Goal: Book appointment/travel/reservation

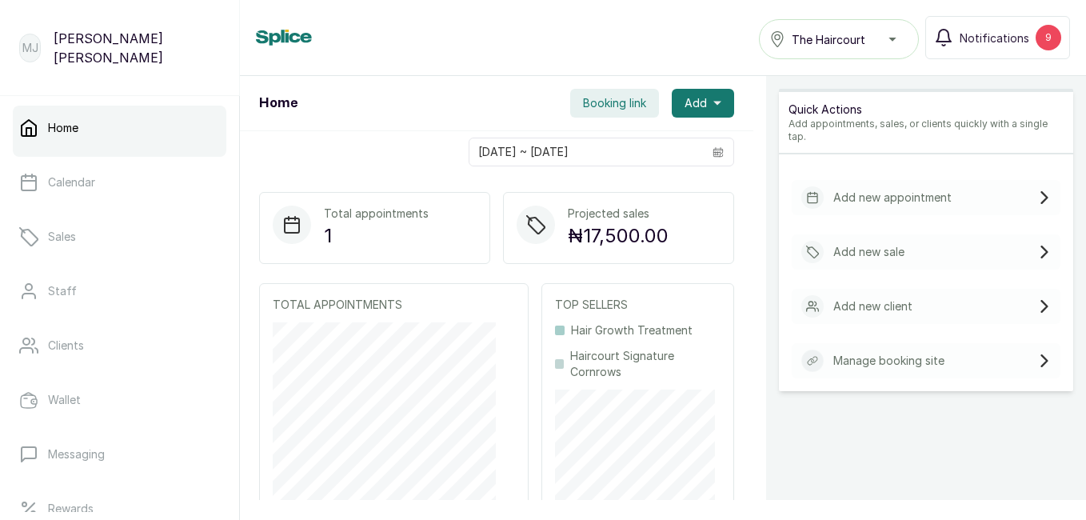
click at [694, 107] on span "Add" at bounding box center [695, 103] width 22 height 16
click at [658, 143] on span "New Appointment" at bounding box center [645, 146] width 154 height 19
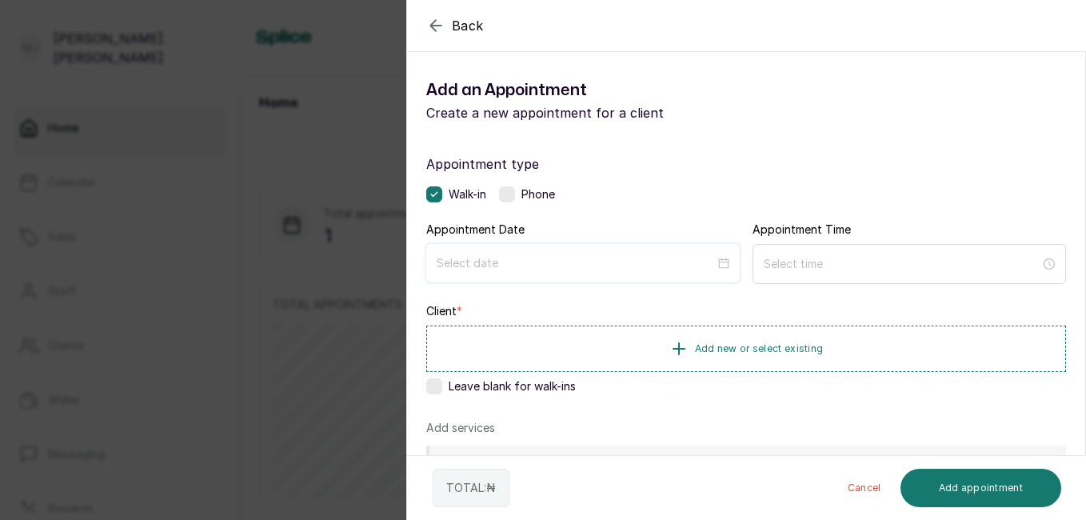
click at [529, 268] on input at bounding box center [576, 263] width 278 height 18
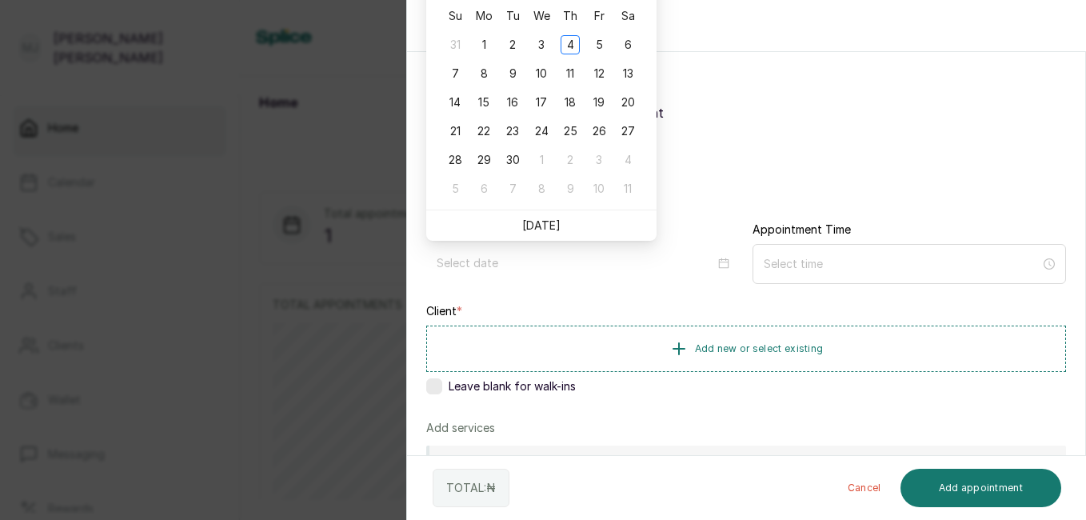
click at [547, 225] on link "Today" at bounding box center [541, 225] width 38 height 14
type input "2025/09/04"
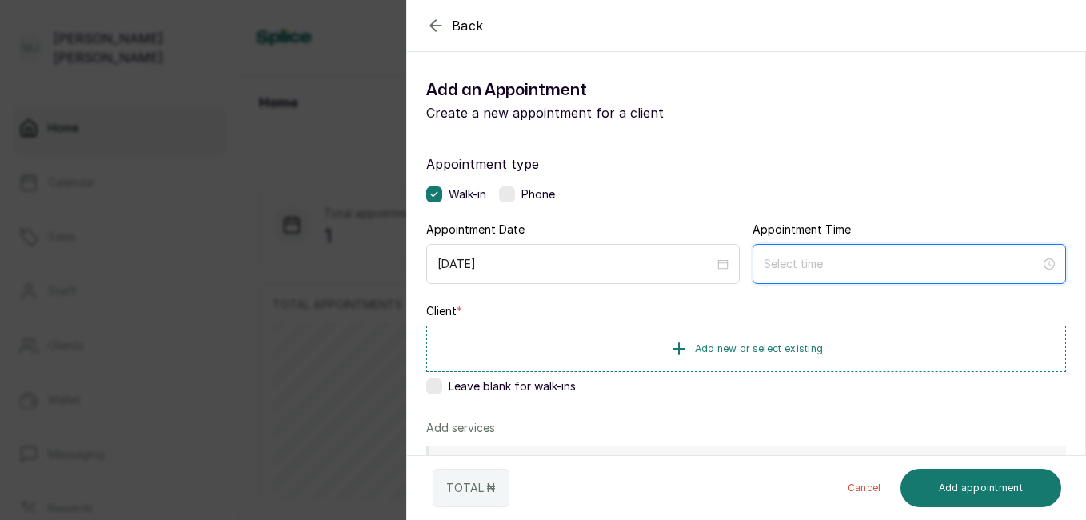
click at [824, 261] on input at bounding box center [902, 264] width 277 height 18
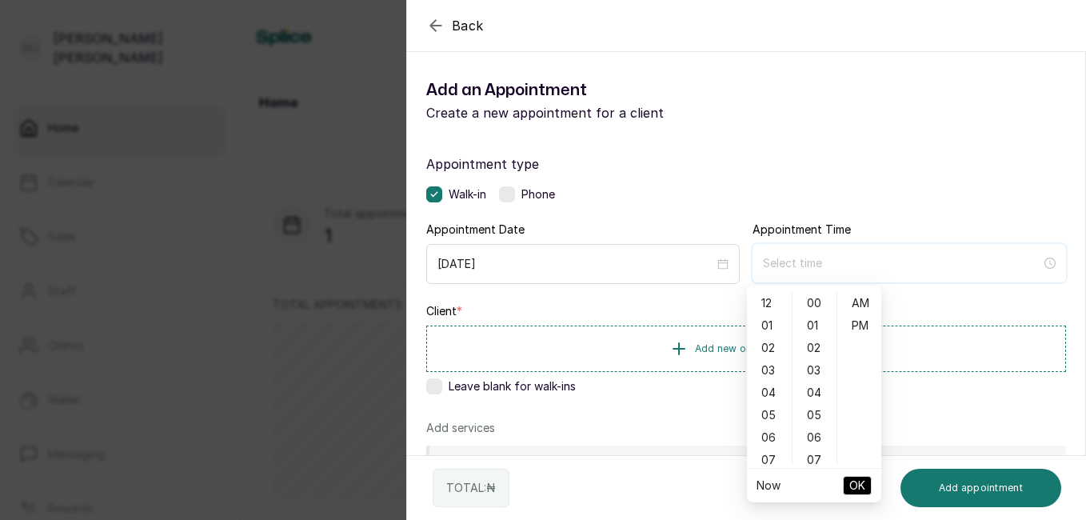
type input "12:00 am"
click at [768, 351] on div "02" at bounding box center [769, 348] width 38 height 22
click at [809, 352] on div "02" at bounding box center [815, 348] width 38 height 22
type input "2:02 pm"
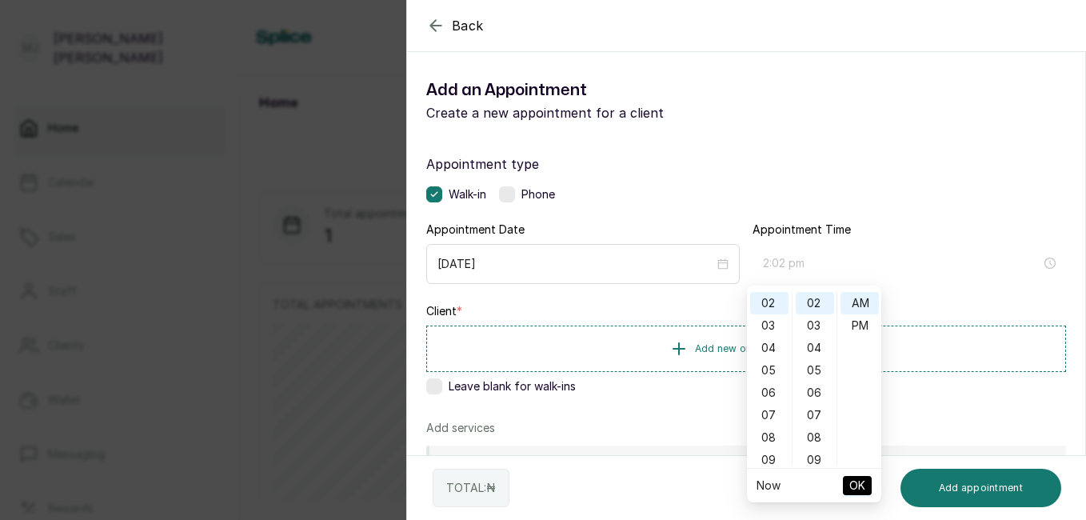
click at [860, 327] on div "PM" at bounding box center [859, 325] width 38 height 22
click at [967, 344] on button "Add new or select existing" at bounding box center [746, 348] width 640 height 46
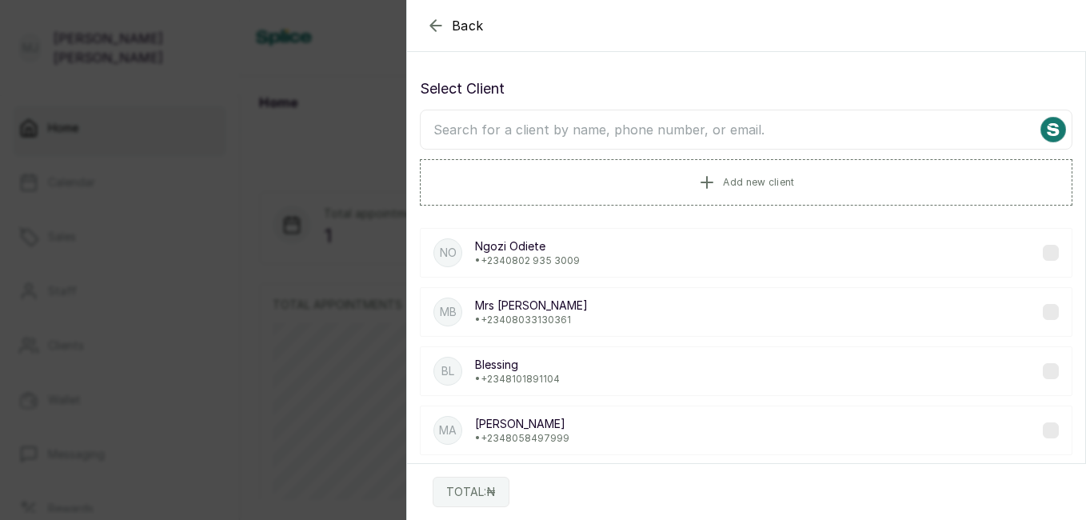
click at [752, 133] on input "text" at bounding box center [746, 130] width 652 height 40
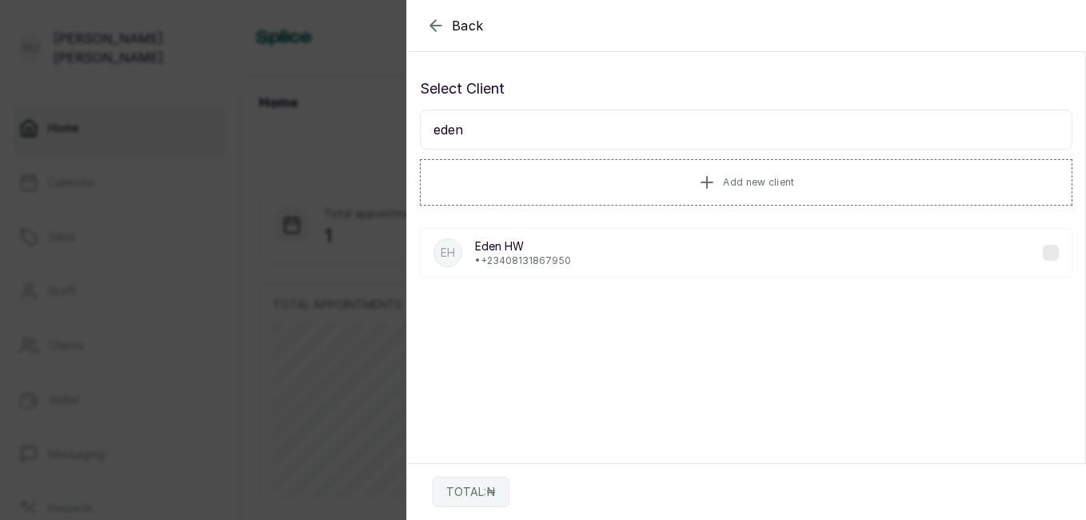
type input "eden"
click at [495, 258] on p "• +234 08131867950" at bounding box center [523, 260] width 96 height 13
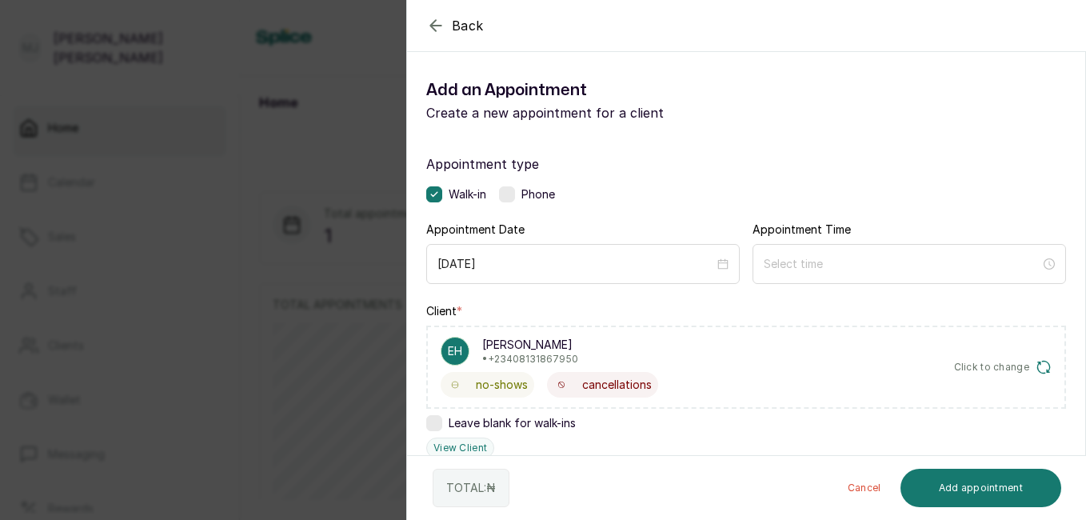
scroll to position [385, 0]
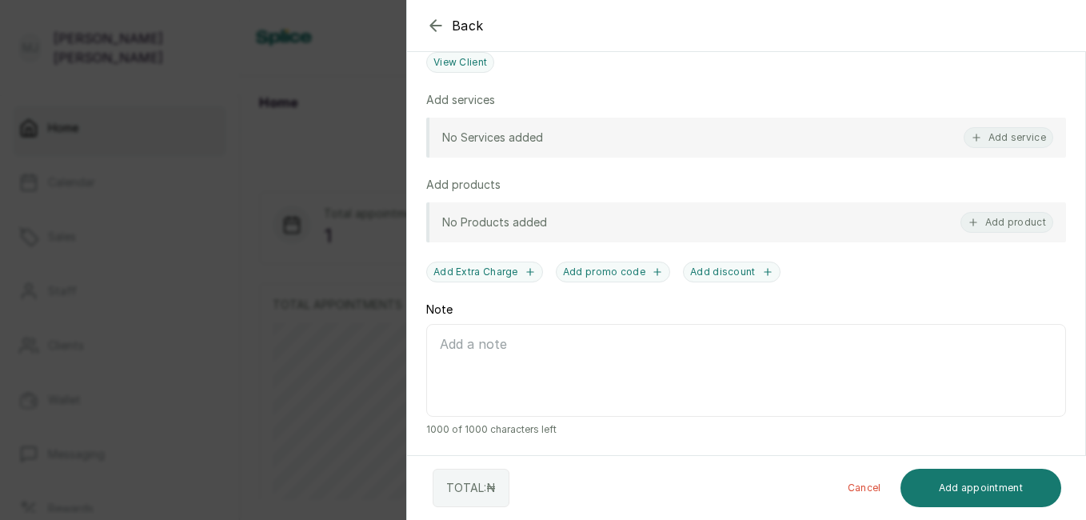
click at [992, 146] on button "Add service" at bounding box center [1009, 137] width 90 height 21
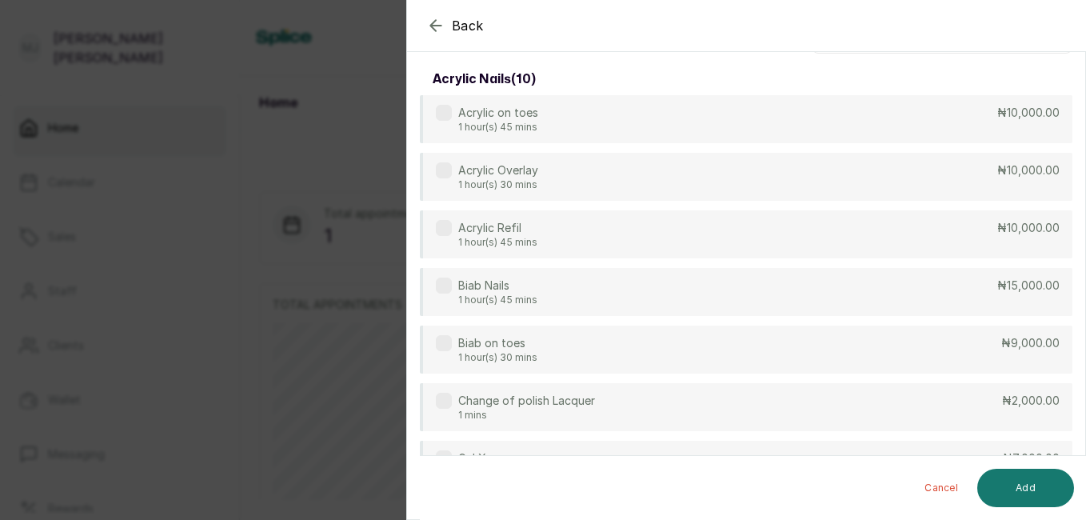
scroll to position [0, 0]
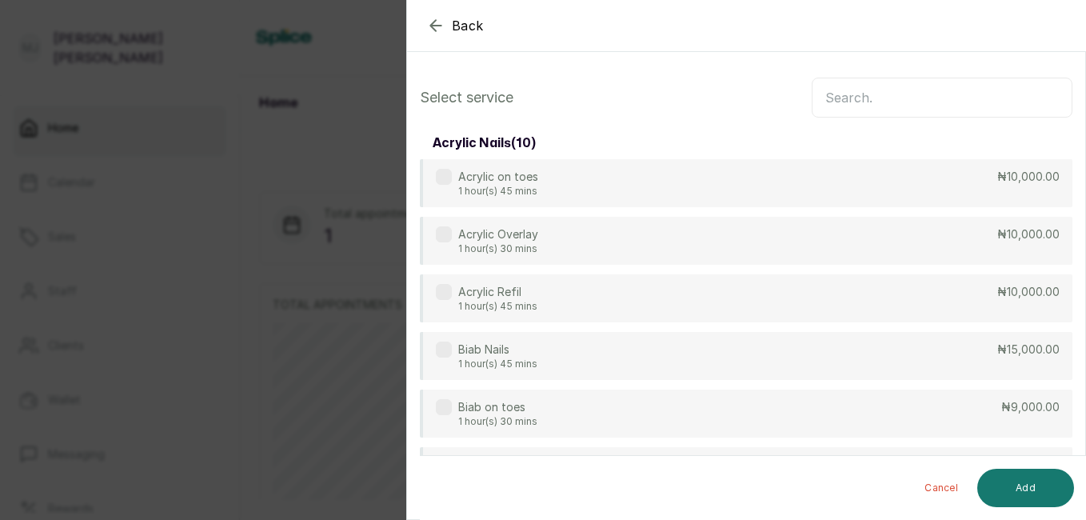
click at [865, 98] on input "text" at bounding box center [942, 98] width 261 height 40
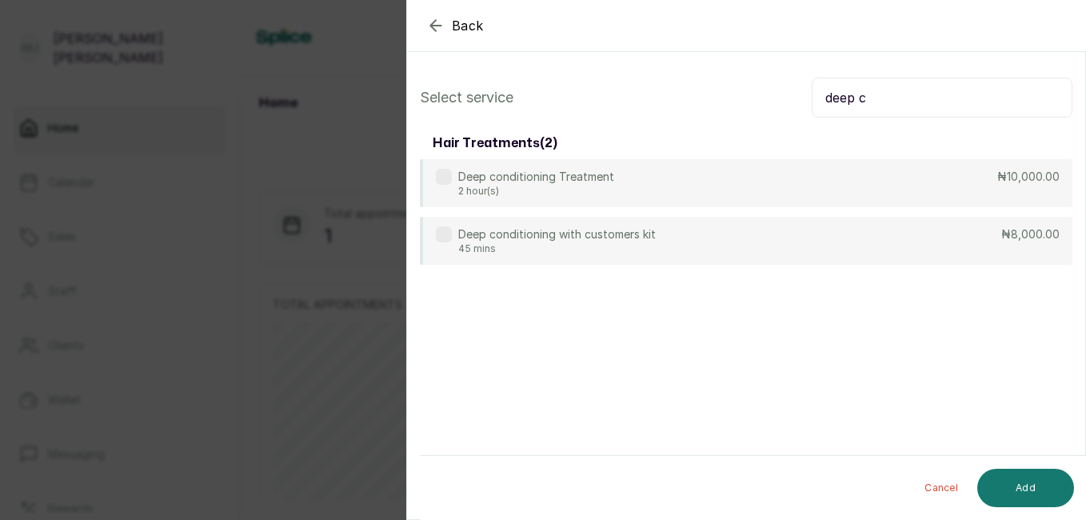
type input "deep c"
click at [652, 244] on p "45 mins" at bounding box center [557, 248] width 198 height 13
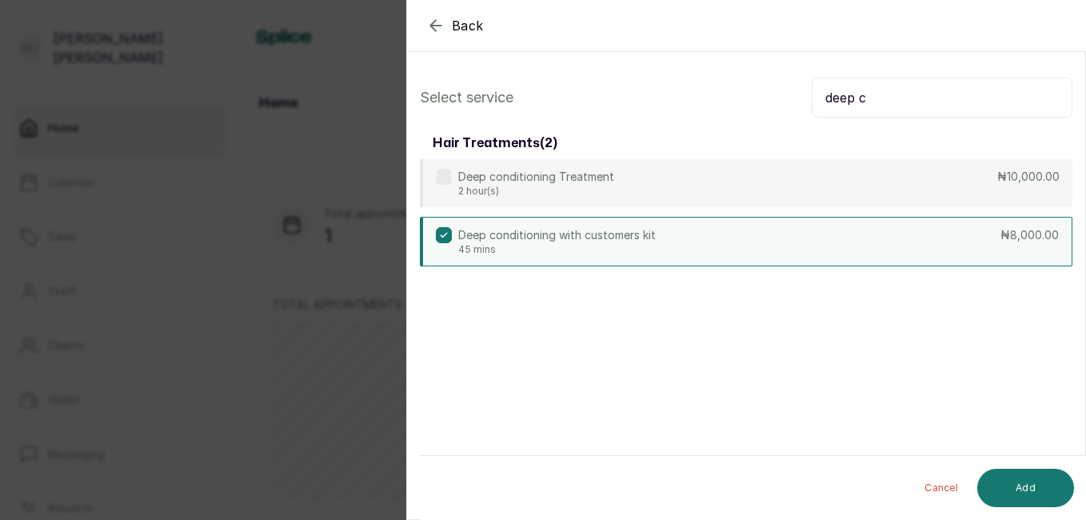
click at [1035, 488] on button "Add" at bounding box center [1025, 488] width 97 height 38
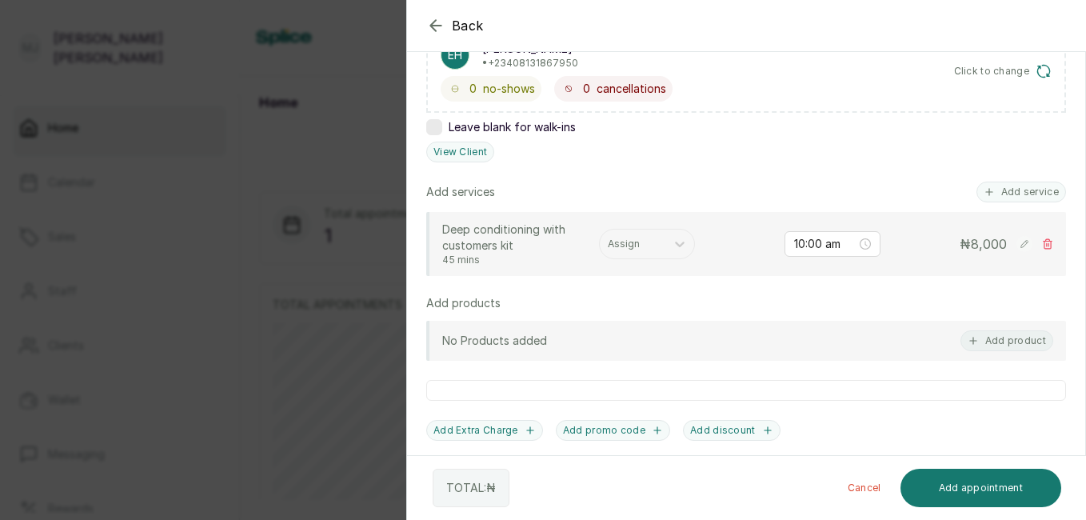
scroll to position [289, 0]
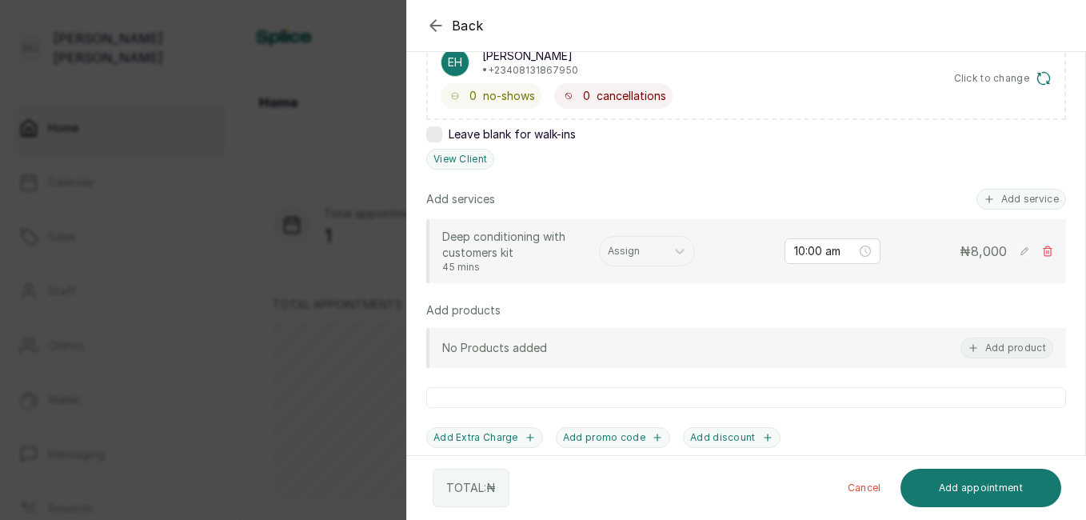
click at [1016, 201] on button "Add service" at bounding box center [1021, 199] width 90 height 21
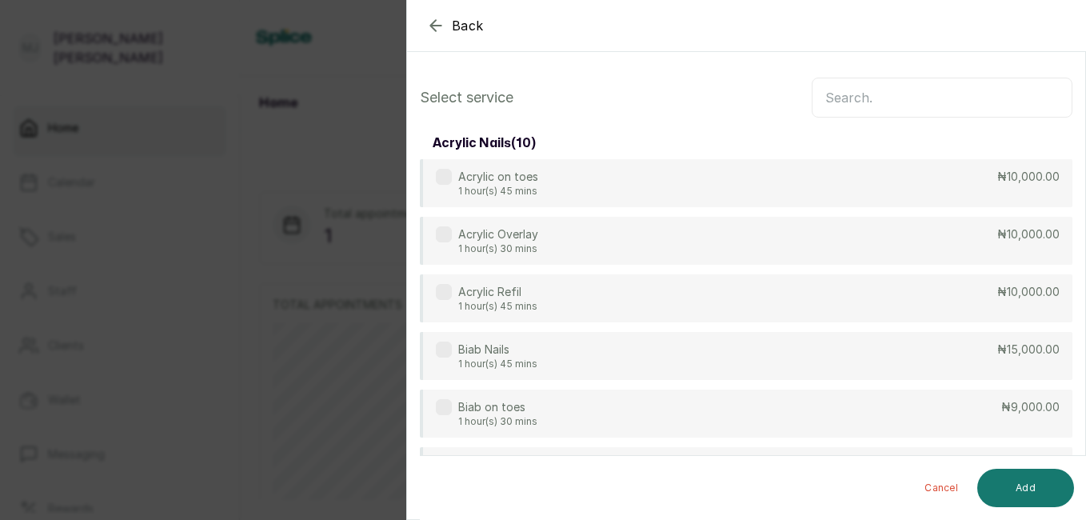
click at [957, 106] on input "text" at bounding box center [942, 98] width 261 height 40
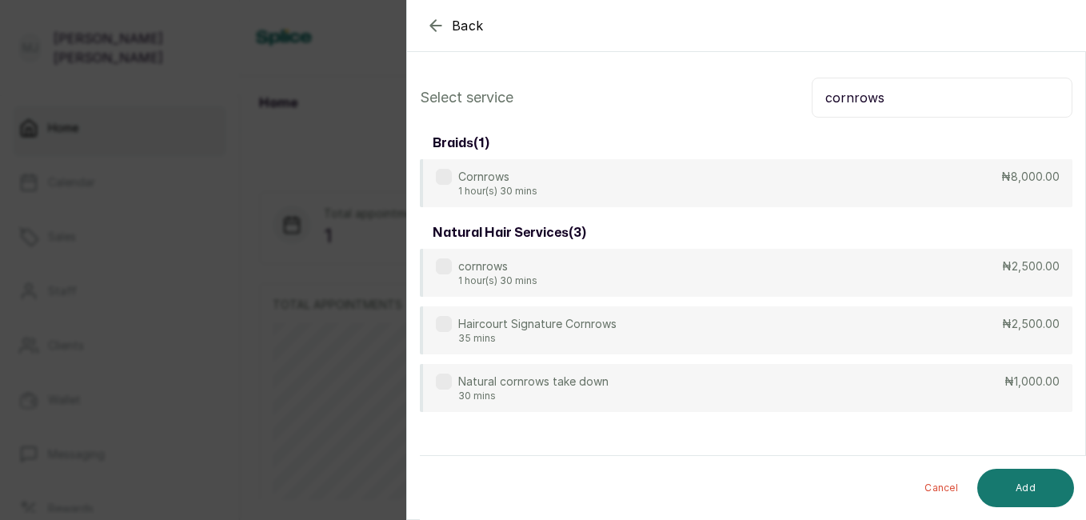
type input "cornrows"
click at [752, 317] on div "Haircourt Signature Cornrows 35 mins ₦2,500.00" at bounding box center [746, 330] width 652 height 48
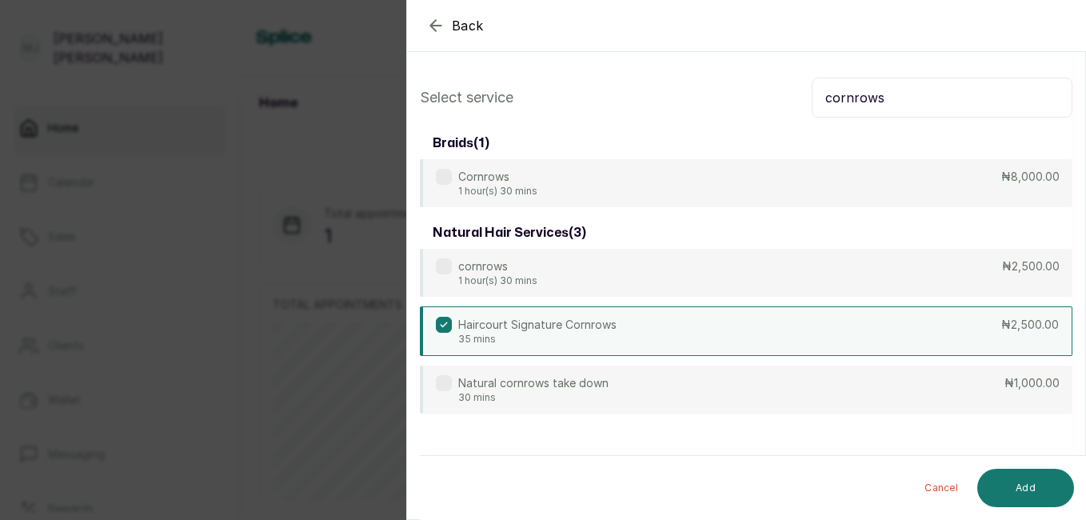
click at [1023, 482] on button "Add" at bounding box center [1025, 488] width 97 height 38
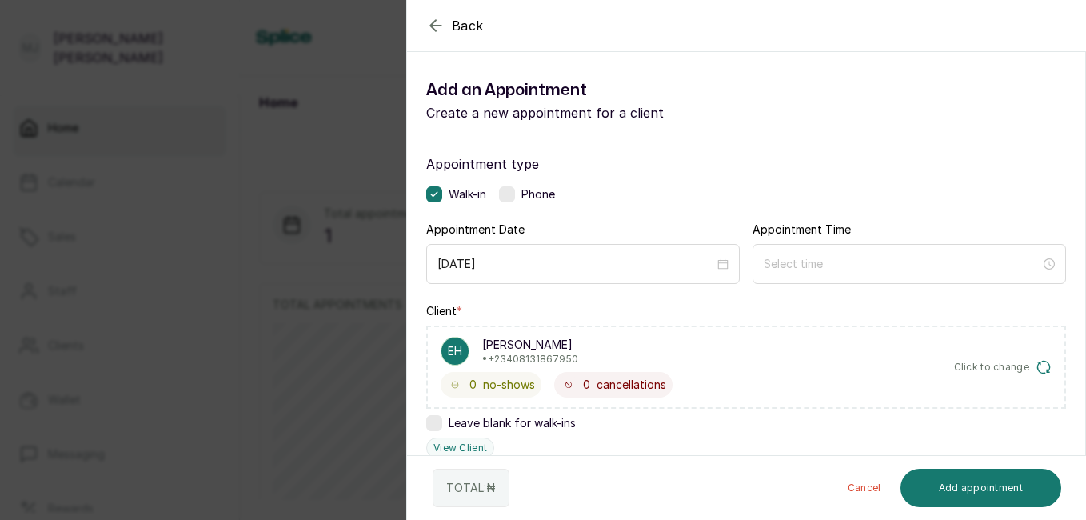
scroll to position [453, 0]
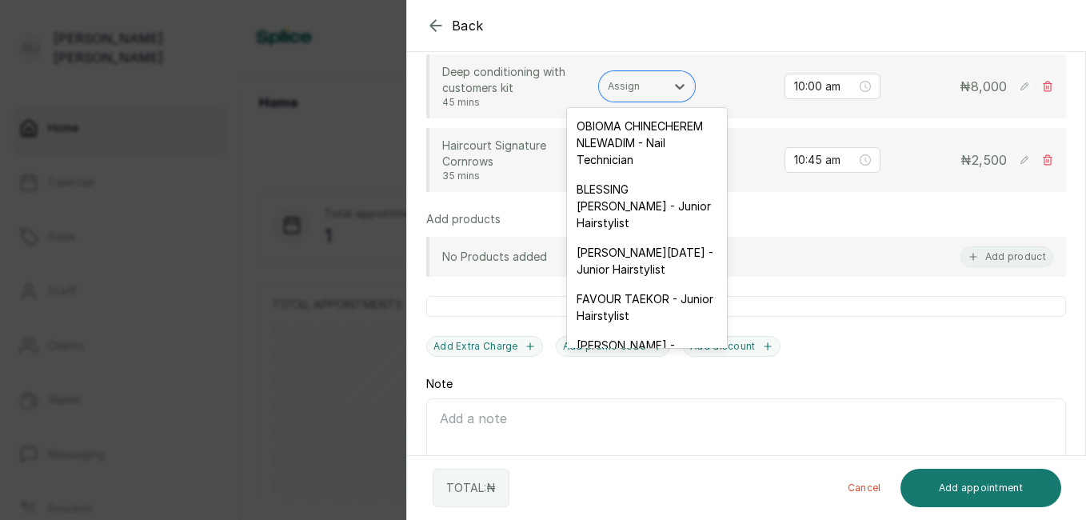
click at [654, 93] on div at bounding box center [633, 86] width 50 height 14
click at [605, 284] on div "ESTHER PHILIP SUNDAY - Junior Hairstylist" at bounding box center [647, 260] width 160 height 46
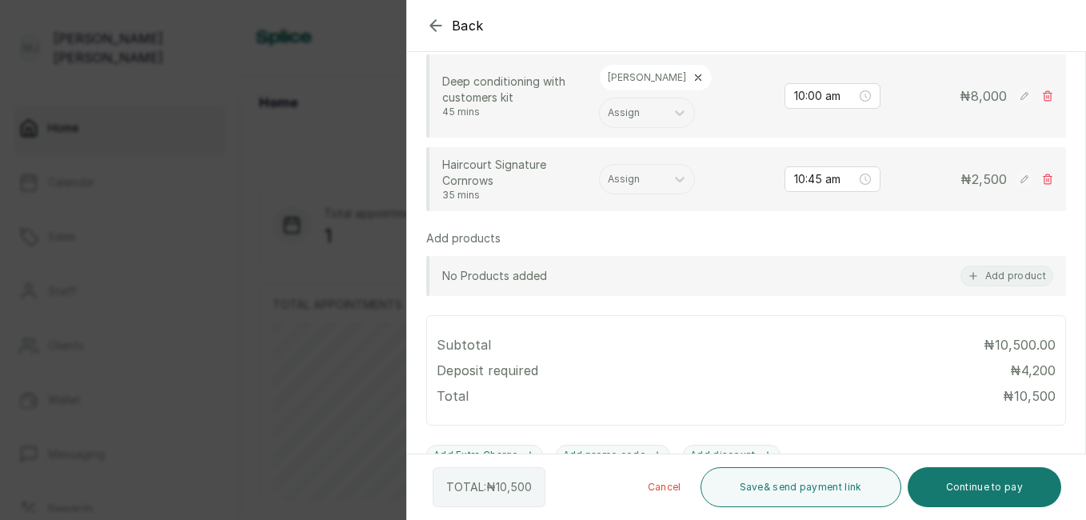
click at [1010, 99] on div at bounding box center [926, 66] width 320 height 80
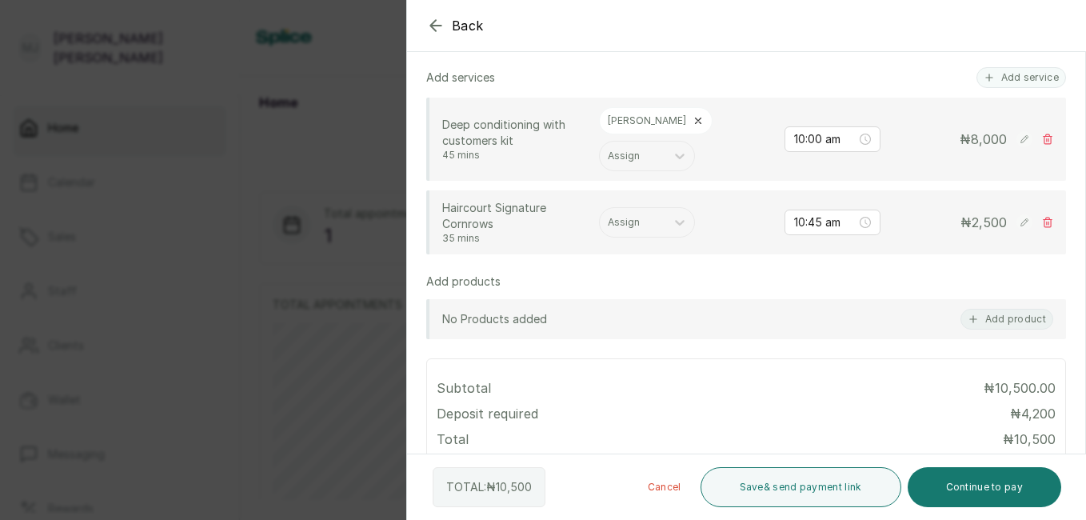
scroll to position [377, 0]
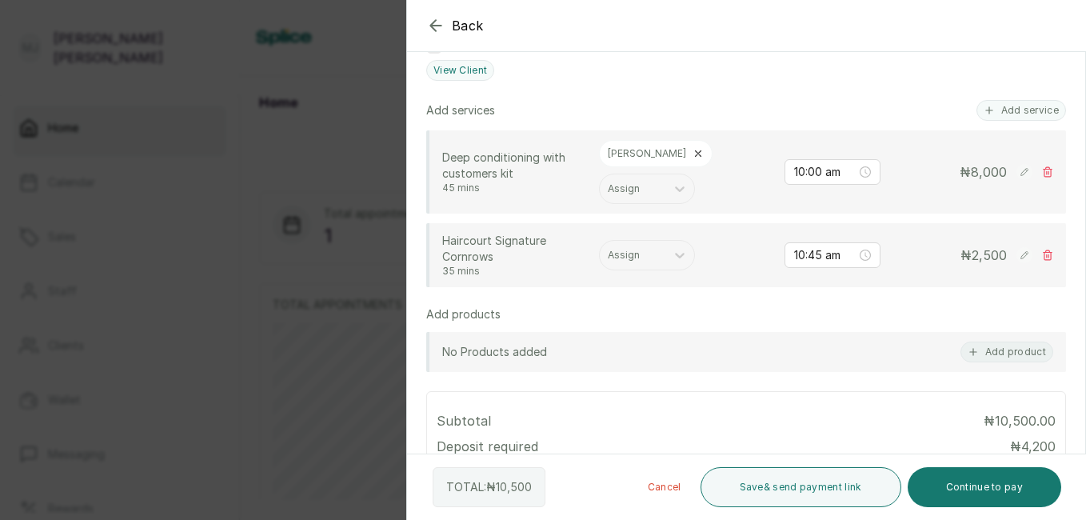
click at [1020, 174] on icon at bounding box center [1023, 171] width 7 height 7
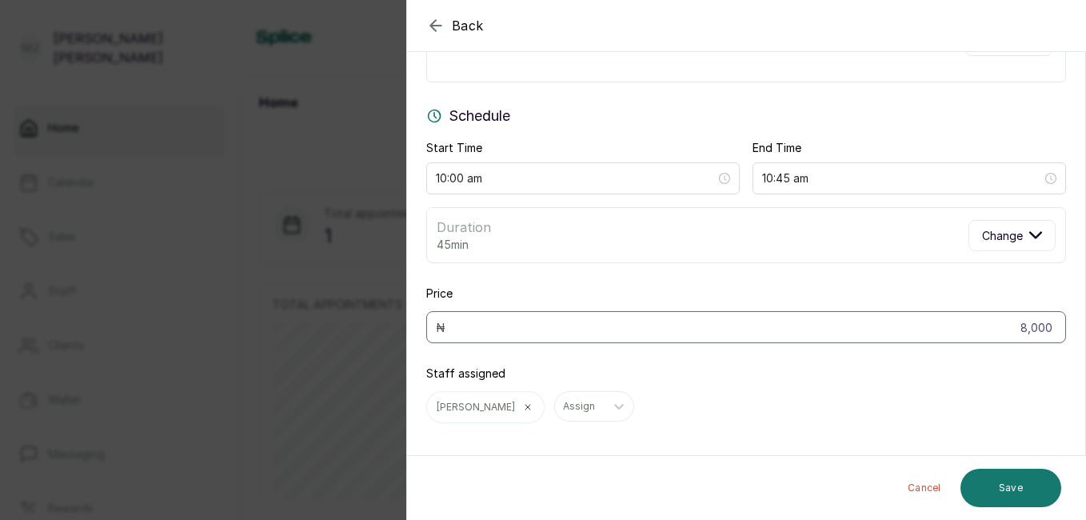
scroll to position [108, 0]
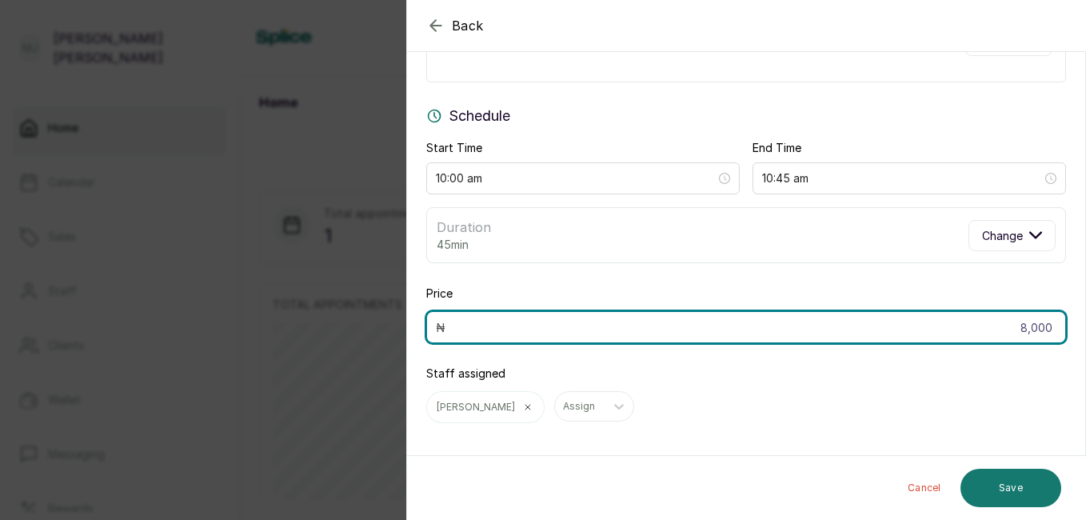
click at [657, 326] on input "8,000" at bounding box center [746, 327] width 640 height 32
type input "5,000"
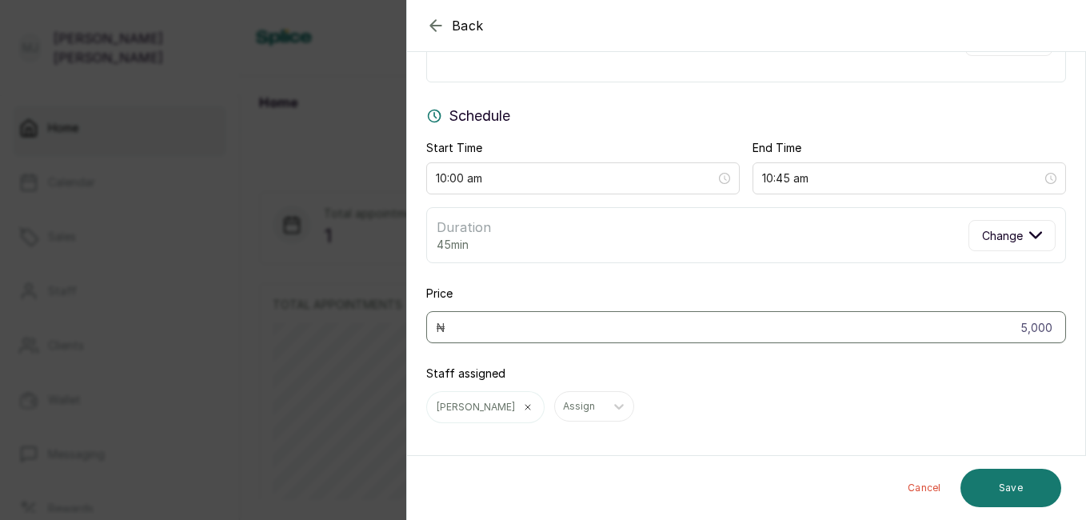
click at [1033, 483] on button "Save" at bounding box center [1010, 488] width 101 height 38
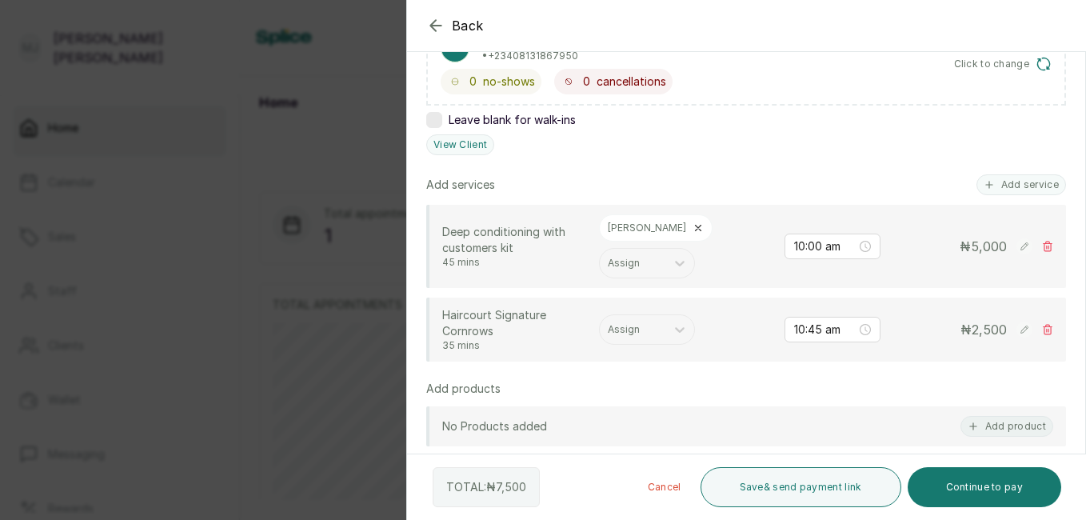
scroll to position [323, 0]
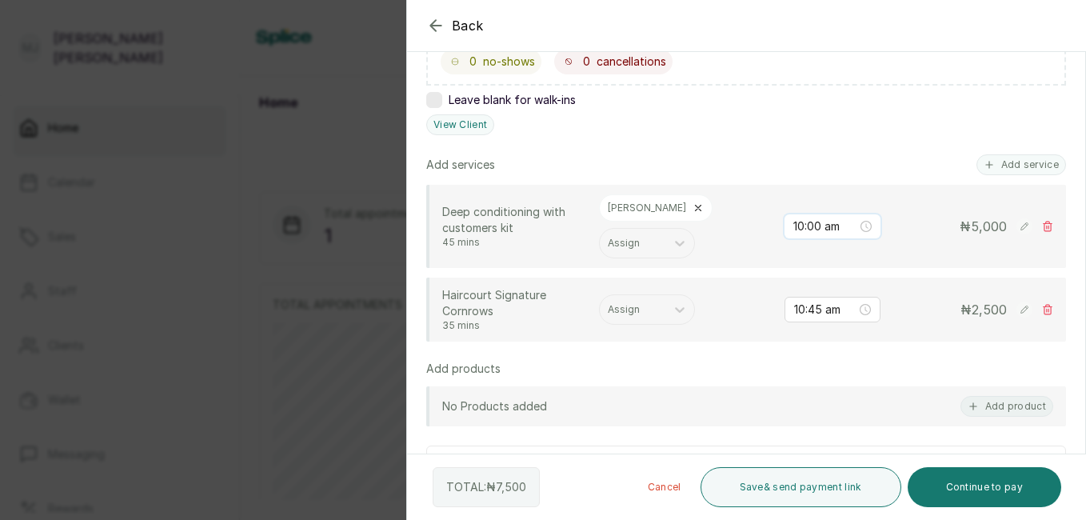
click at [830, 233] on input "10:00 am" at bounding box center [825, 226] width 64 height 18
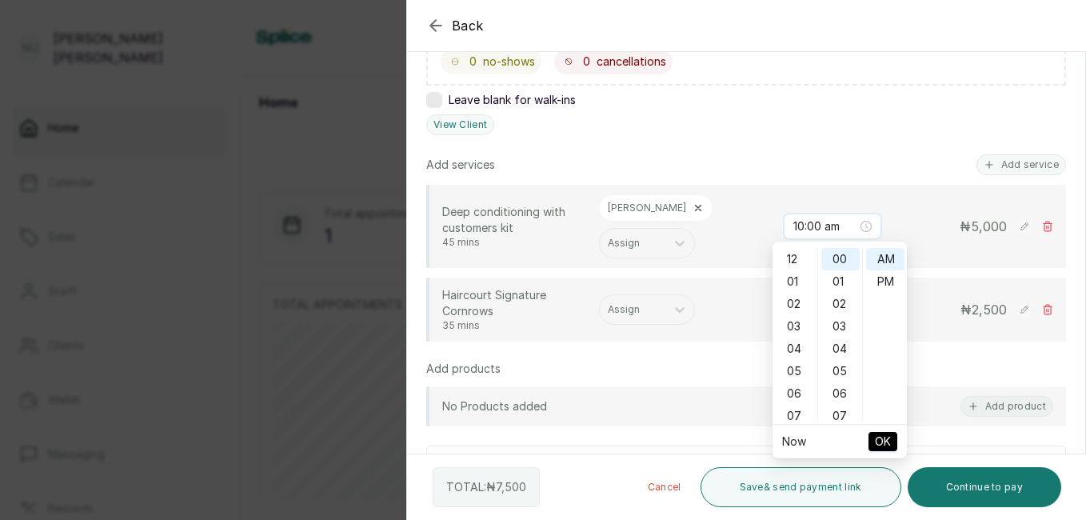
scroll to position [224, 0]
click at [819, 315] on ul "00 01 02 03 04 05 06 07 08 09 10 11 12 13 14 15 16 17 18 19 20 21 22 23 24 25 2…" at bounding box center [839, 334] width 45 height 173
drag, startPoint x: 819, startPoint y: 315, endPoint x: 818, endPoint y: 437, distance: 121.5
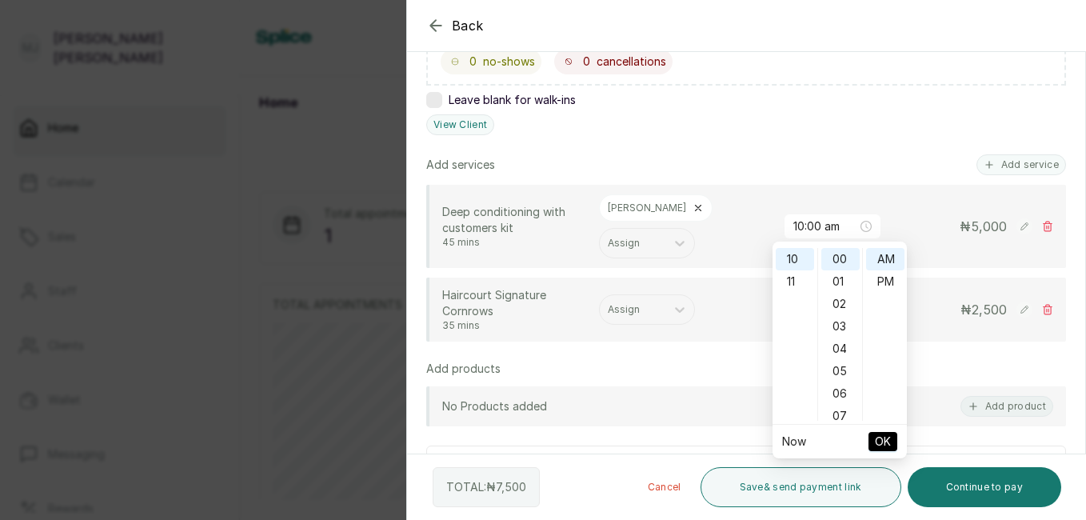
click at [818, 437] on ul "Now OK" at bounding box center [839, 442] width 134 height 34
click at [794, 293] on div "02" at bounding box center [795, 304] width 38 height 22
click at [844, 319] on div "03" at bounding box center [840, 326] width 38 height 22
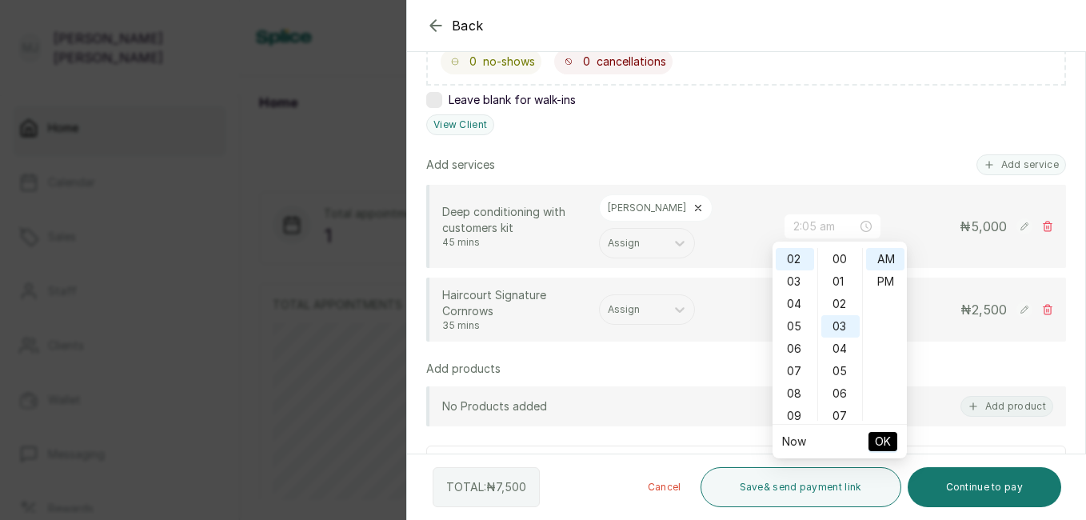
scroll to position [67, 0]
type input "2:03 pm"
click at [892, 288] on div "PM" at bounding box center [885, 281] width 38 height 22
click at [883, 433] on span "OK" at bounding box center [883, 441] width 16 height 30
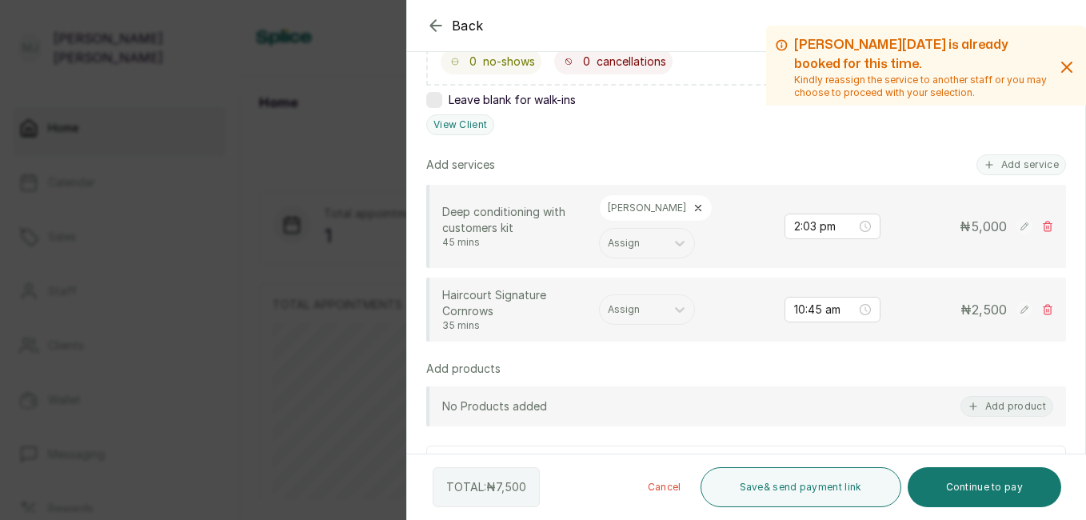
click at [980, 482] on button "Continue to pay" at bounding box center [985, 487] width 154 height 40
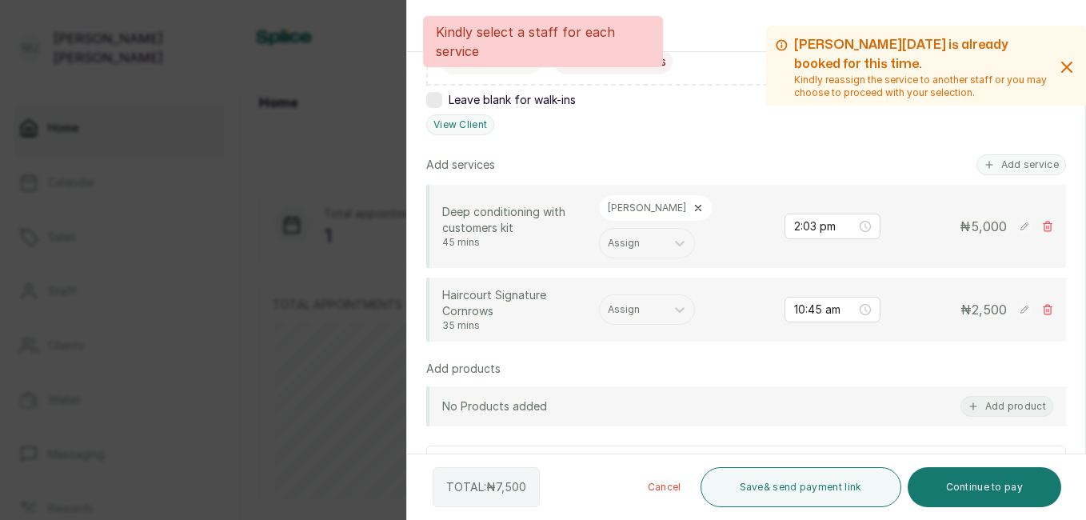
click at [961, 487] on button "Continue to pay" at bounding box center [985, 487] width 154 height 40
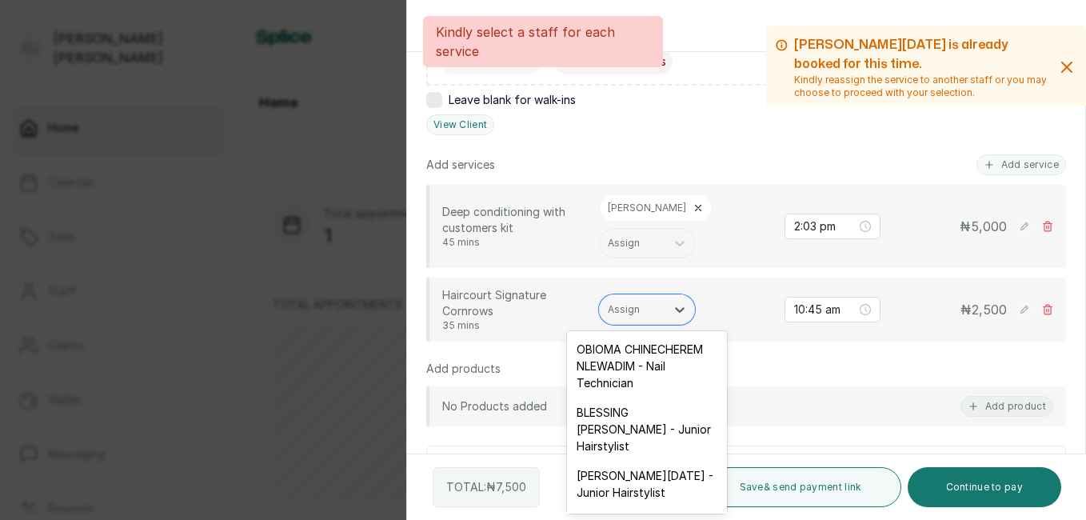
click at [632, 314] on div at bounding box center [633, 309] width 50 height 14
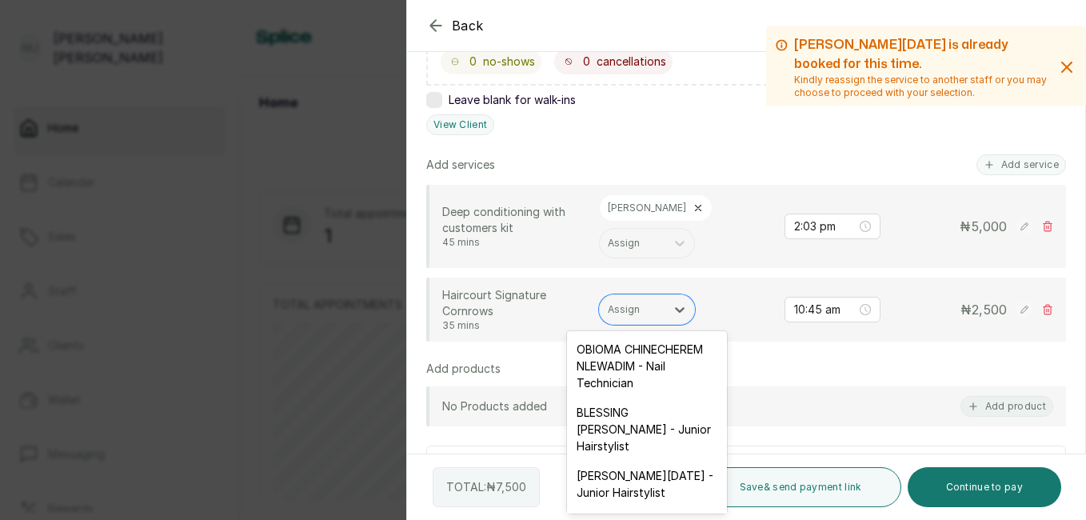
click at [652, 503] on div "ESTHER PHILIP SUNDAY - Junior Hairstylist" at bounding box center [647, 484] width 160 height 46
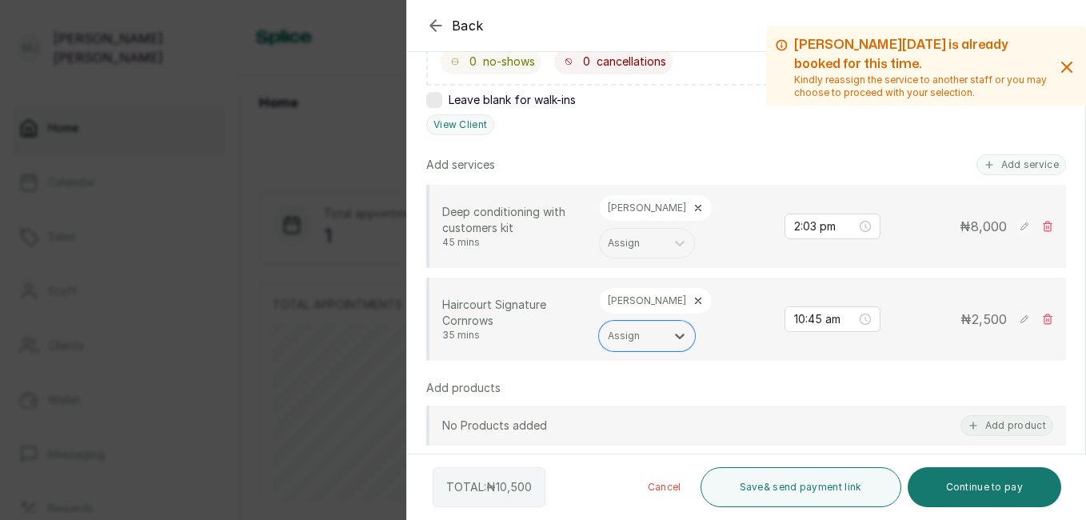
click at [1016, 227] on rect at bounding box center [1024, 226] width 16 height 16
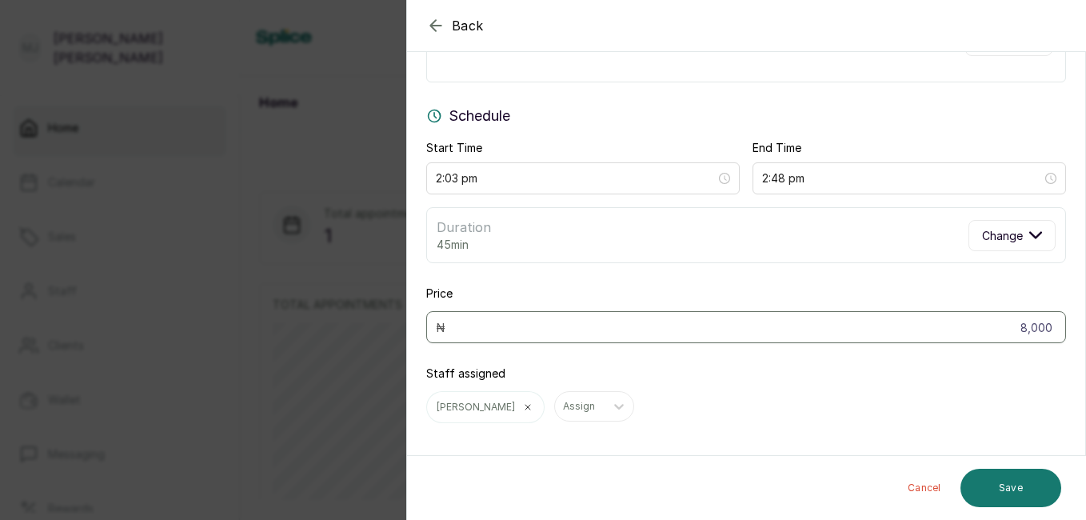
scroll to position [108, 0]
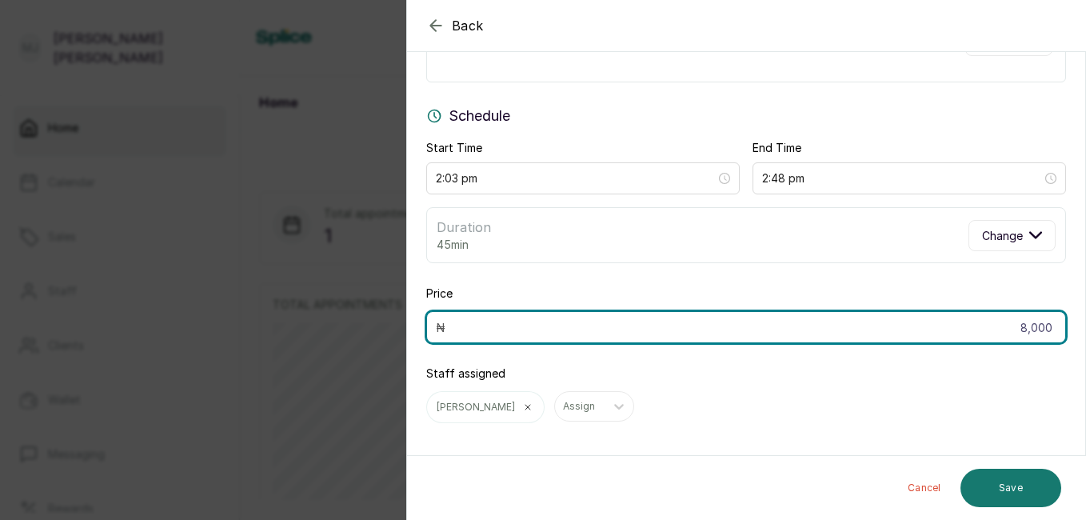
click at [1016, 333] on input "8,000" at bounding box center [746, 327] width 640 height 32
type input "0"
type input "5,000"
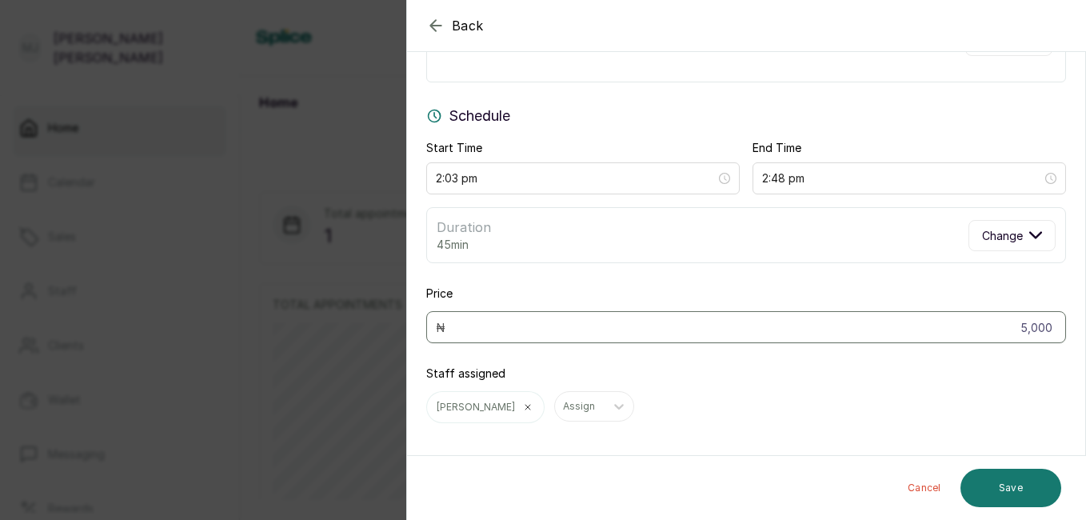
click at [1008, 490] on button "Save" at bounding box center [1010, 488] width 101 height 38
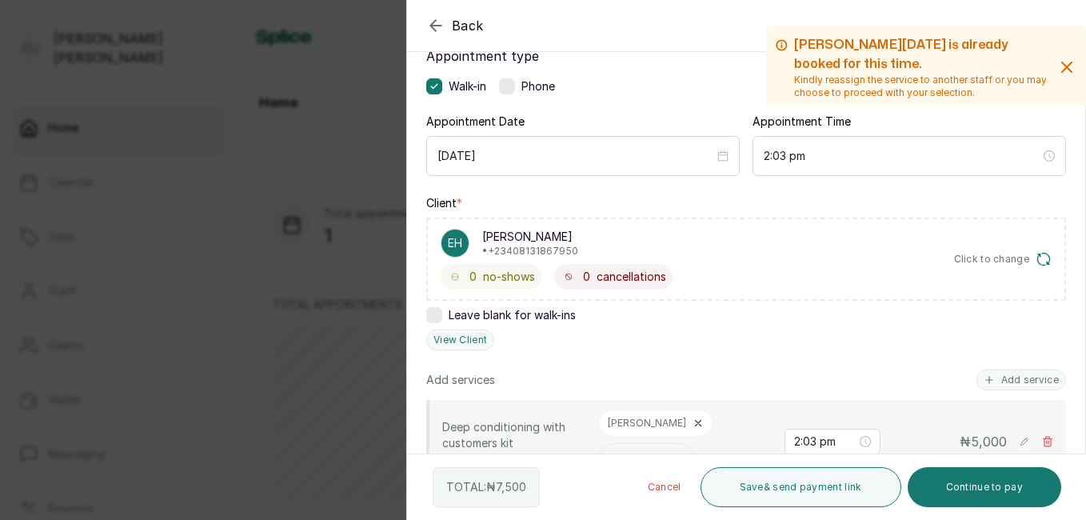
scroll to position [561, 0]
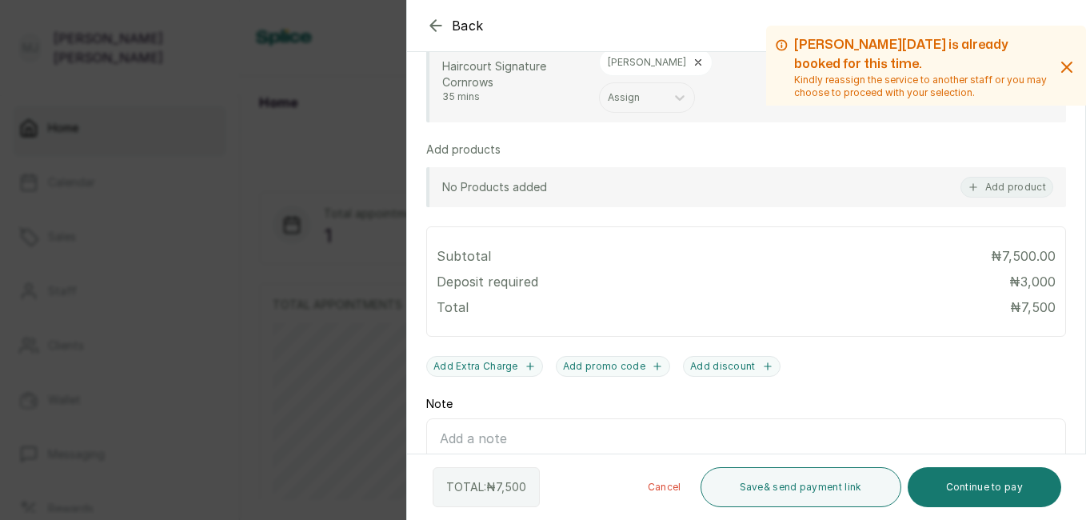
click at [997, 488] on button "Continue to pay" at bounding box center [985, 487] width 154 height 40
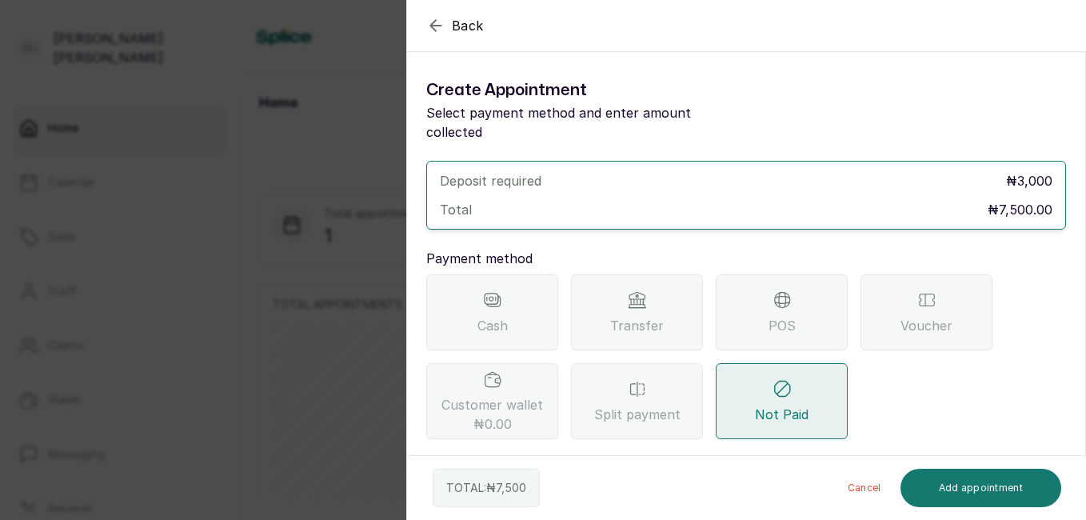
scroll to position [0, 0]
click at [789, 290] on icon at bounding box center [781, 299] width 19 height 19
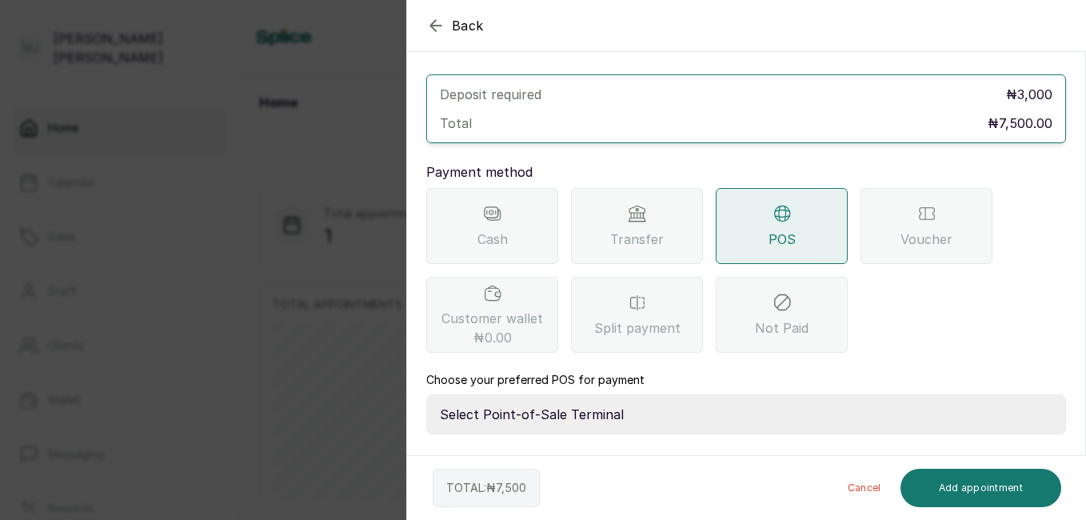
scroll to position [144, 0]
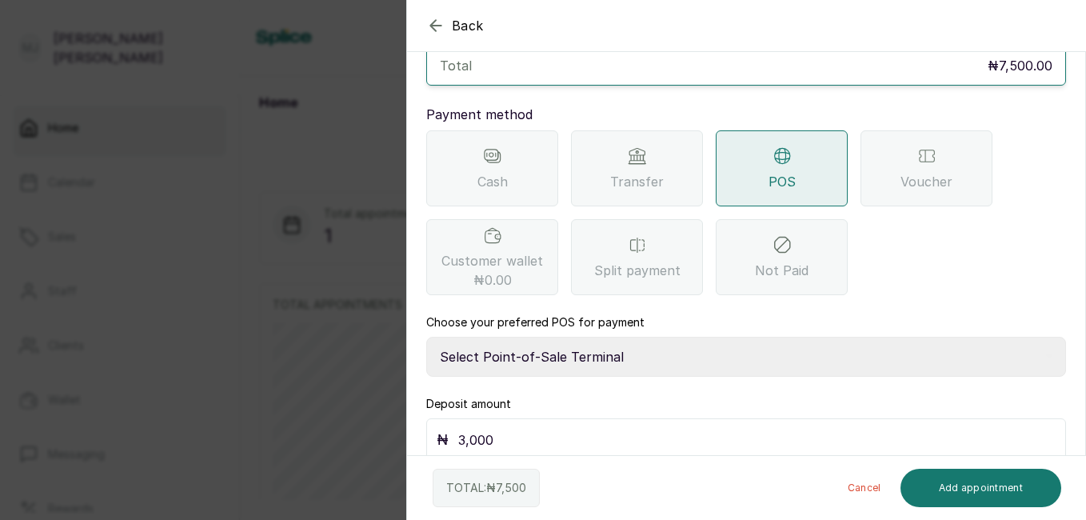
click at [745, 346] on select "Select Point-of-Sale Terminal The Hair Court Guaranty Trust Bank" at bounding box center [746, 357] width 640 height 40
select select "f9371ff8-f9a2-447e-832c-3d3c1d3d3b1b"
click at [426, 337] on select "Select Point-of-Sale Terminal The Hair Court Guaranty Trust Bank" at bounding box center [746, 357] width 640 height 40
click at [661, 429] on input "3,000" at bounding box center [756, 440] width 597 height 22
type input "3"
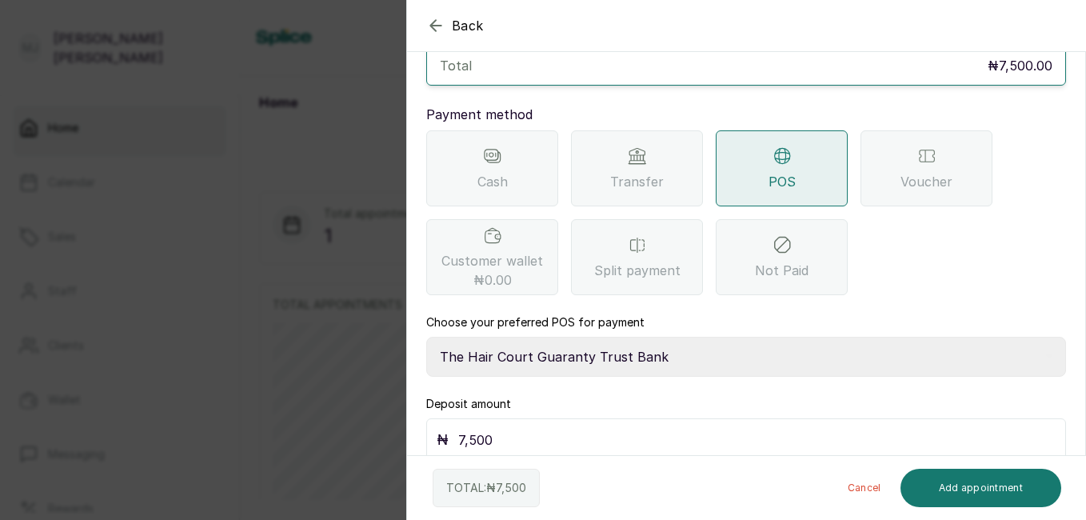
type input "7,500"
click at [950, 495] on button "Add appointment" at bounding box center [981, 488] width 162 height 38
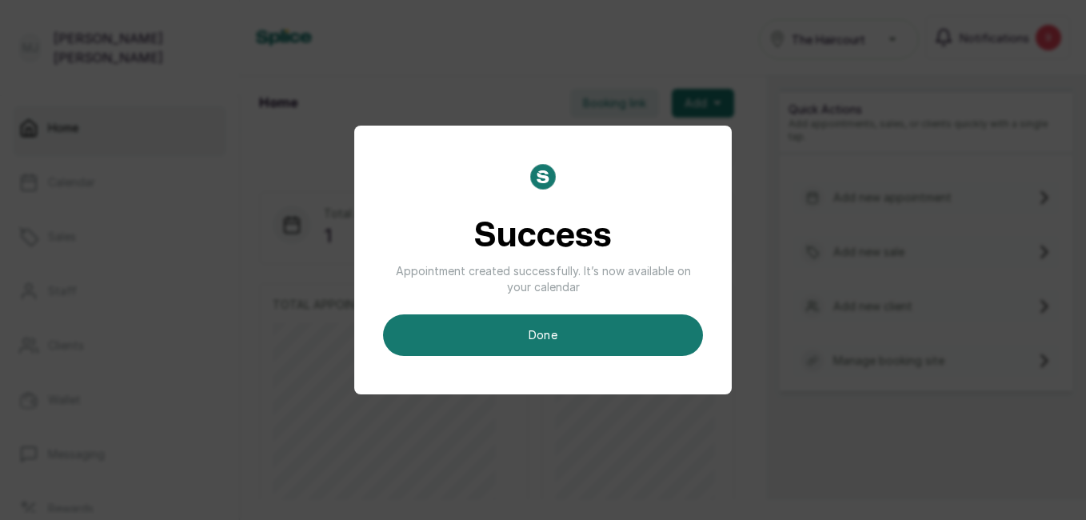
click at [565, 335] on button "done" at bounding box center [543, 335] width 320 height 42
